Goal: Task Accomplishment & Management: Complete application form

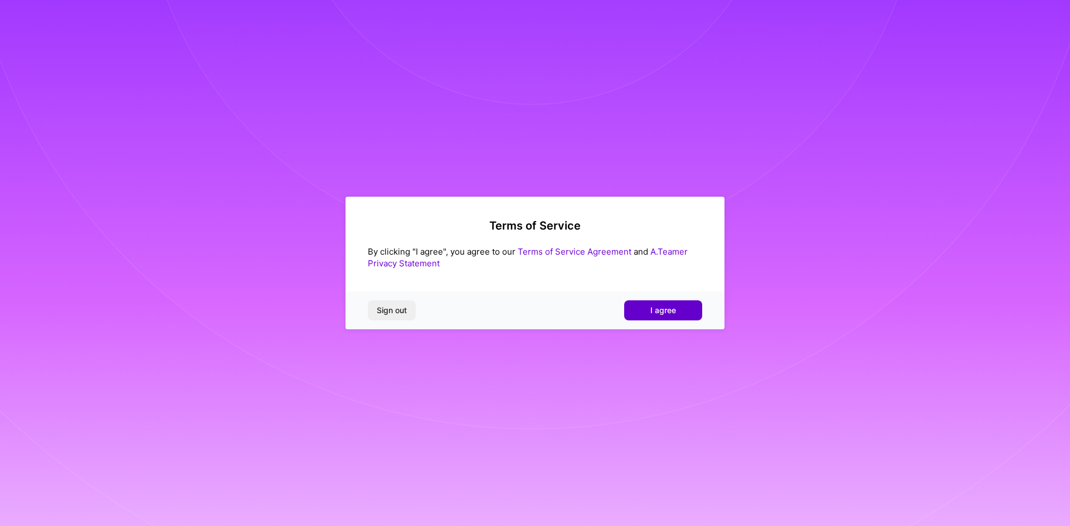
click at [660, 311] on span "I agree" at bounding box center [663, 310] width 26 height 11
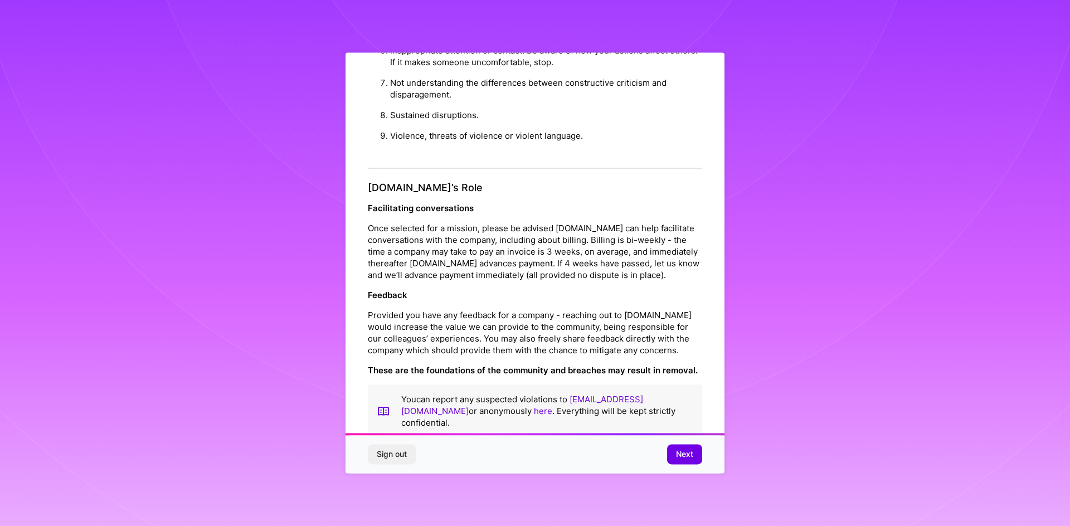
scroll to position [5, 0]
click at [687, 456] on span "Next" at bounding box center [684, 454] width 17 height 11
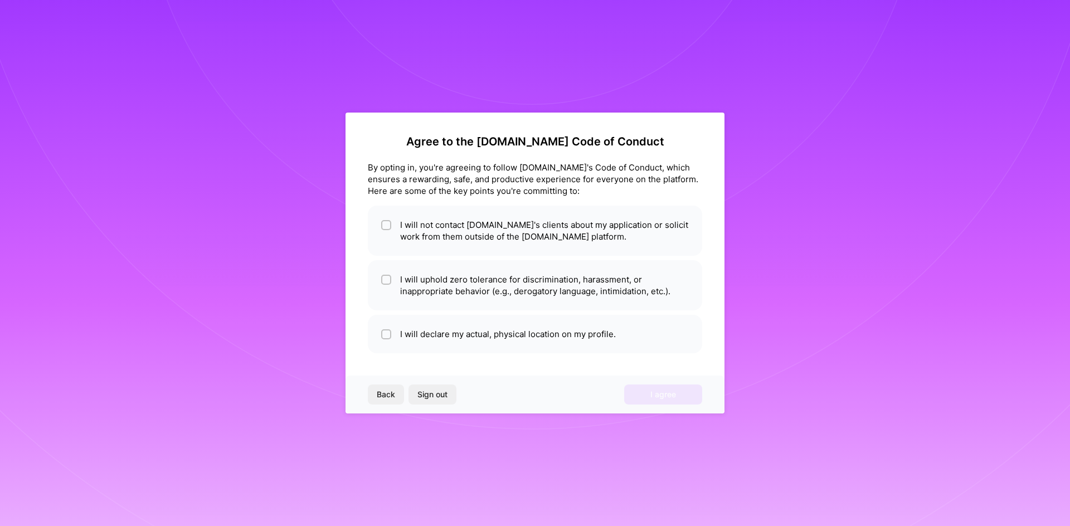
scroll to position [0, 0]
click at [561, 304] on div "Agree to the [DOMAIN_NAME] Code of Conduct By opting in, you're agreeing to fol…" at bounding box center [534, 263] width 379 height 301
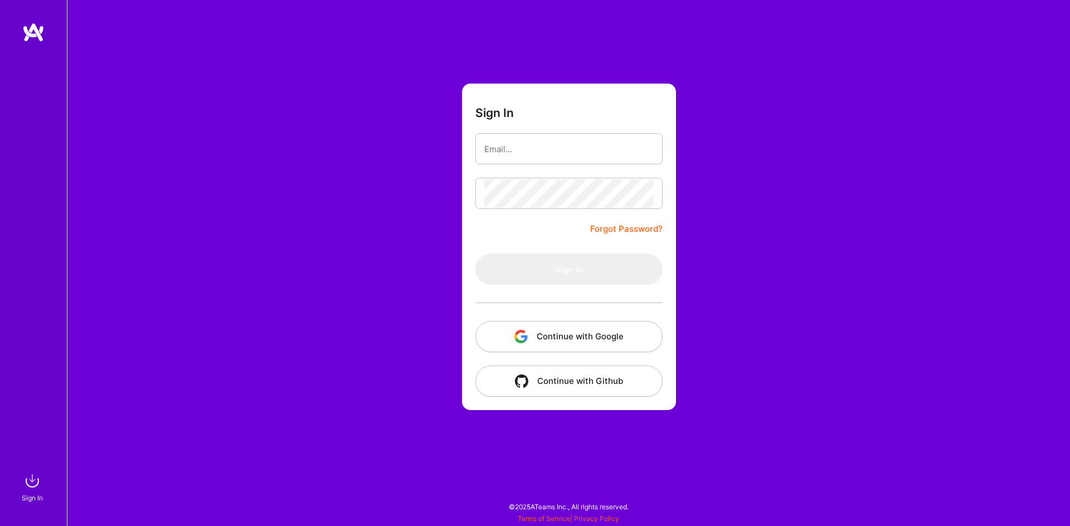
click at [579, 334] on button "Continue with Google" at bounding box center [568, 336] width 187 height 31
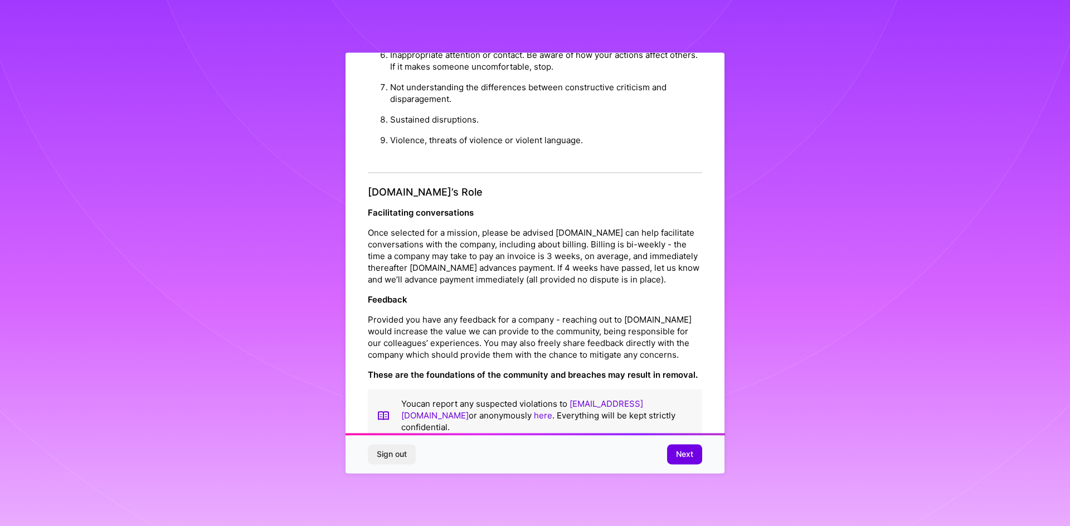
scroll to position [1106, 0]
click at [683, 452] on span "Next" at bounding box center [684, 454] width 17 height 11
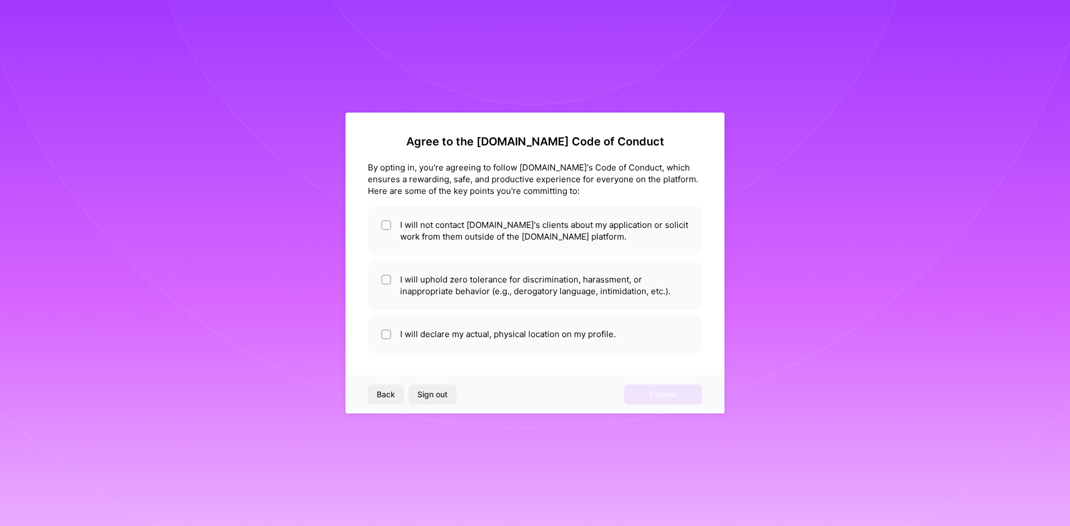
scroll to position [0, 0]
click at [386, 222] on input "checkbox" at bounding box center [387, 226] width 8 height 8
checkbox input "true"
click at [385, 276] on div at bounding box center [386, 280] width 10 height 10
checkbox input "true"
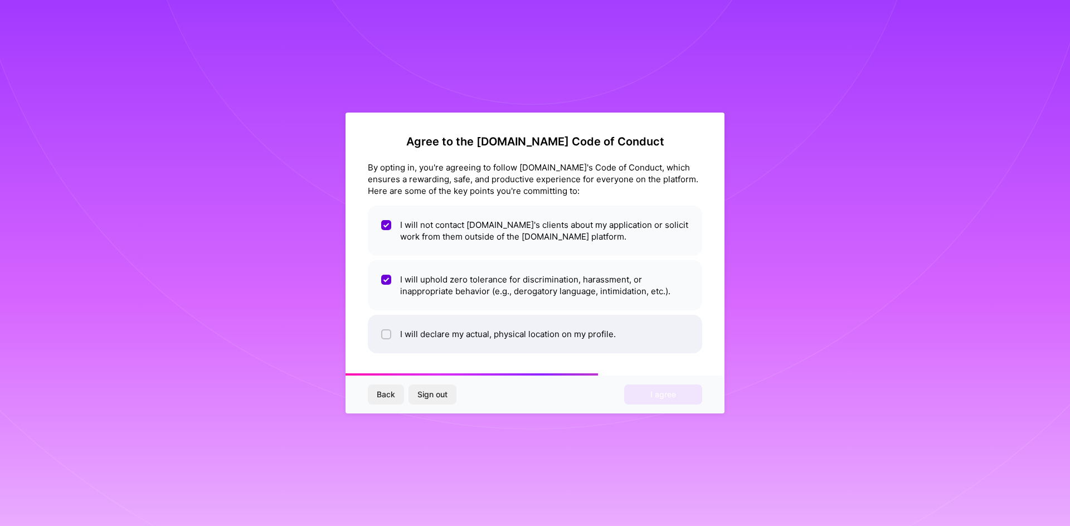
click at [387, 333] on input "checkbox" at bounding box center [387, 335] width 8 height 8
checkbox input "true"
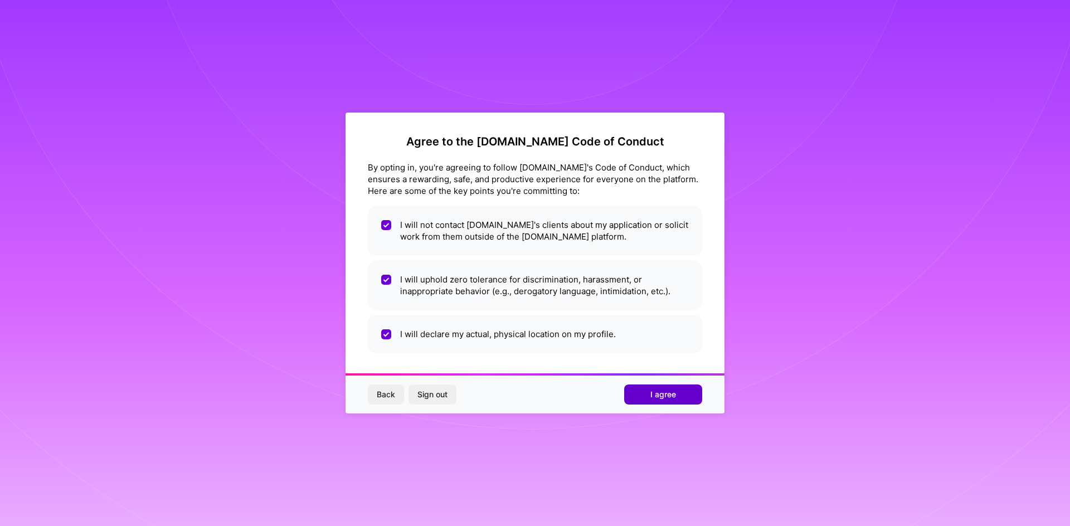
click at [671, 393] on span "I agree" at bounding box center [663, 394] width 26 height 11
